Goal: Task Accomplishment & Management: Complete application form

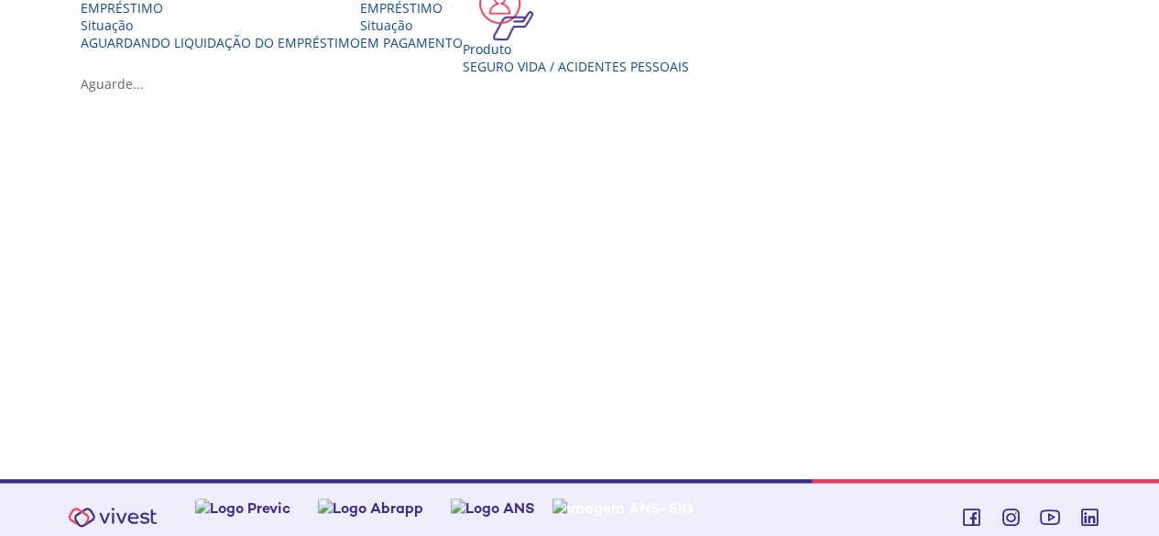
scroll to position [478, 0]
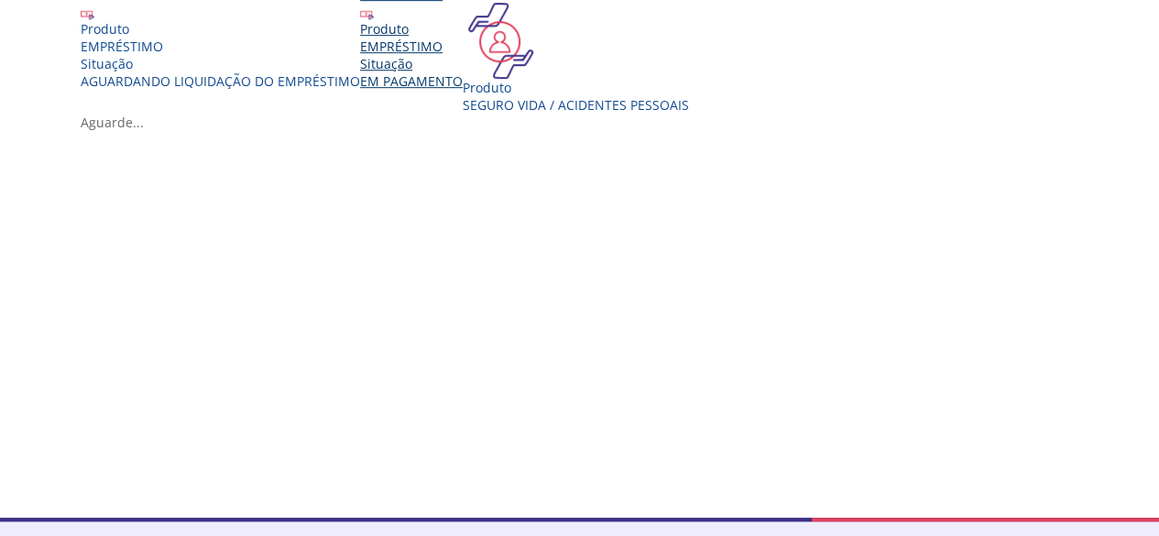
click at [463, 55] on div "EMPRÉSTIMO" at bounding box center [411, 46] width 103 height 17
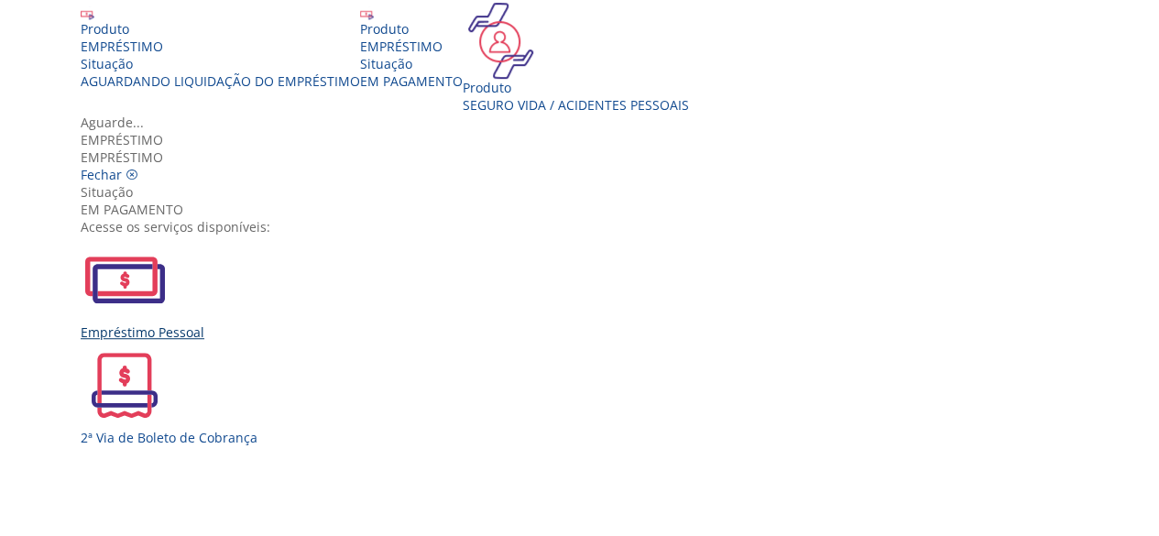
click at [290, 323] on div "Empréstimo Pessoal" at bounding box center [587, 331] width 1012 height 17
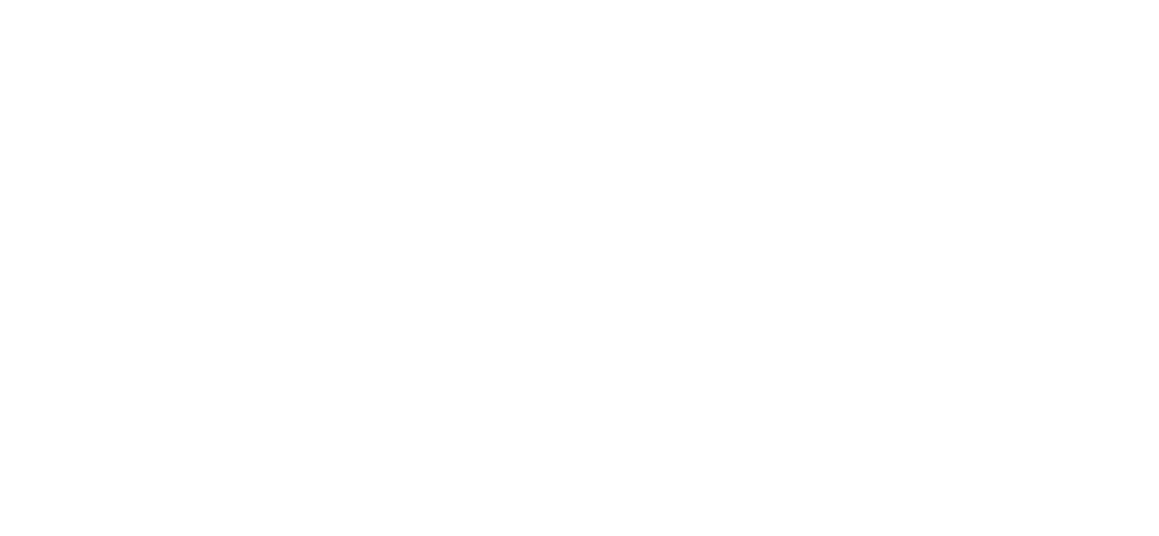
scroll to position [773, 0]
click at [1097, 345] on div "Z7_0HDA14K041L1706374JTHR30P6 Empréstimos - Phoenix Finne Menu de ação do compo…" at bounding box center [586, 10] width 1045 height 1264
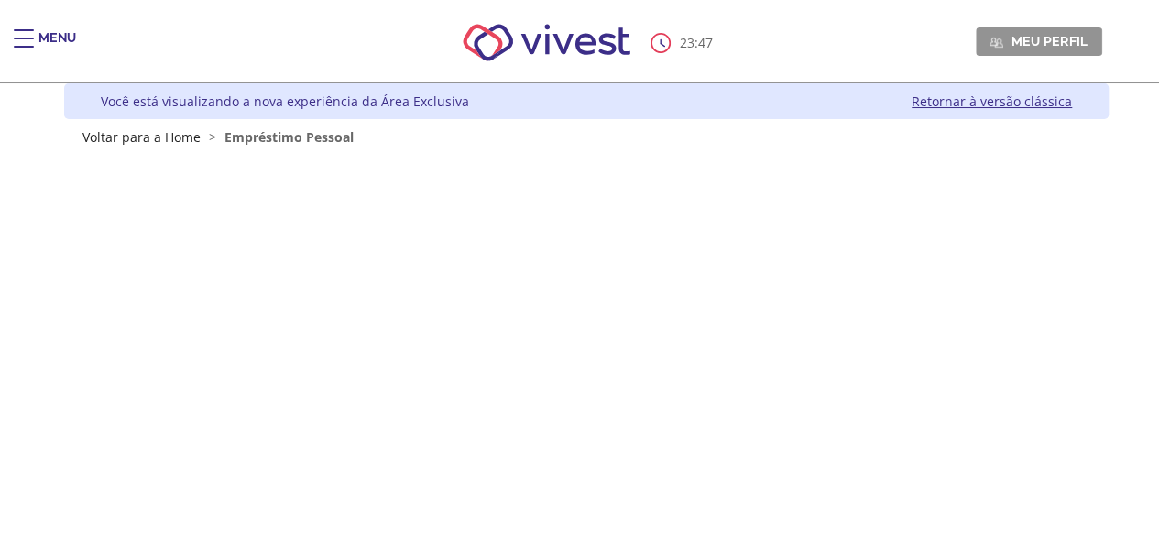
scroll to position [0, 0]
